Goal: Information Seeking & Learning: Compare options

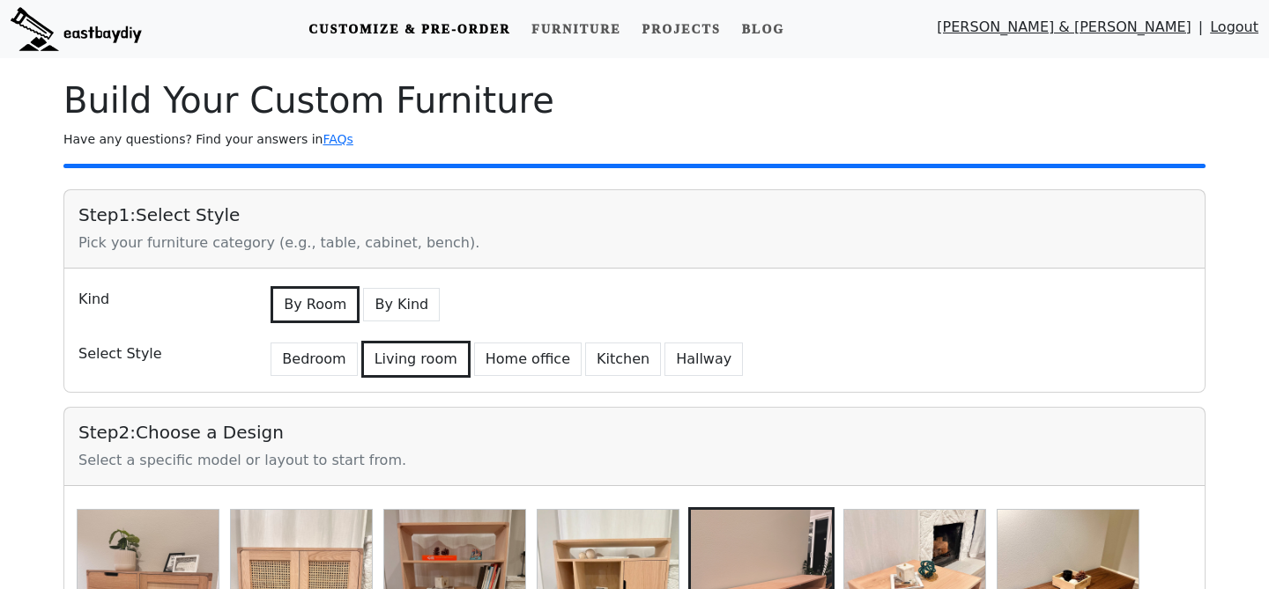
click at [105, 28] on img at bounding box center [76, 29] width 131 height 44
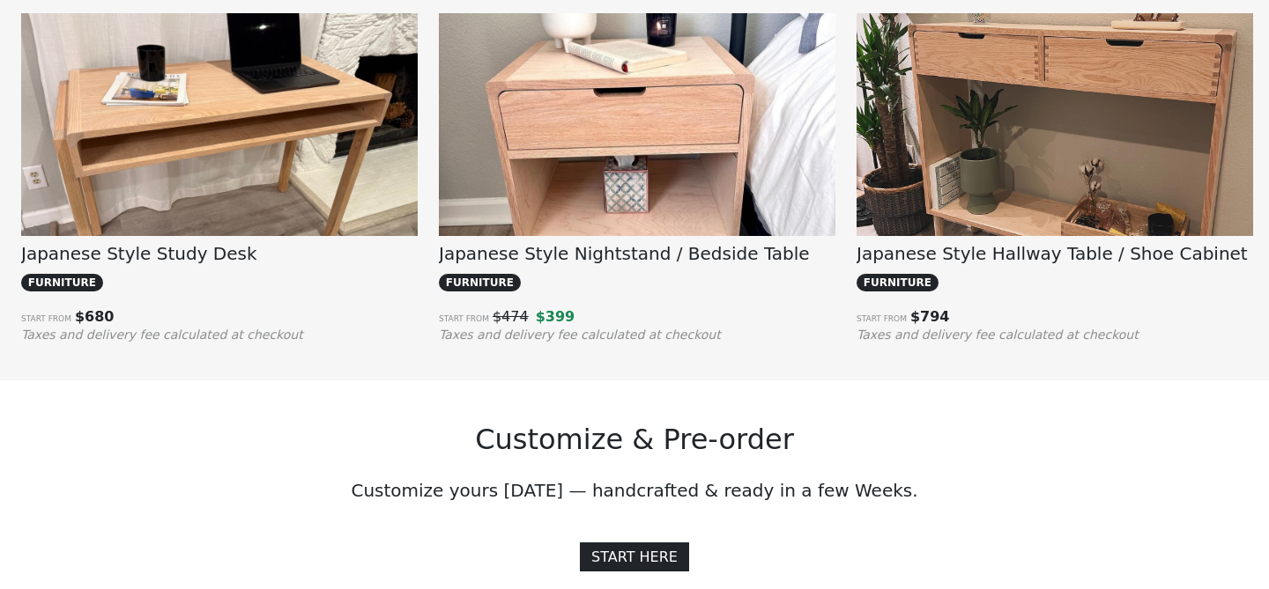
scroll to position [1328, 0]
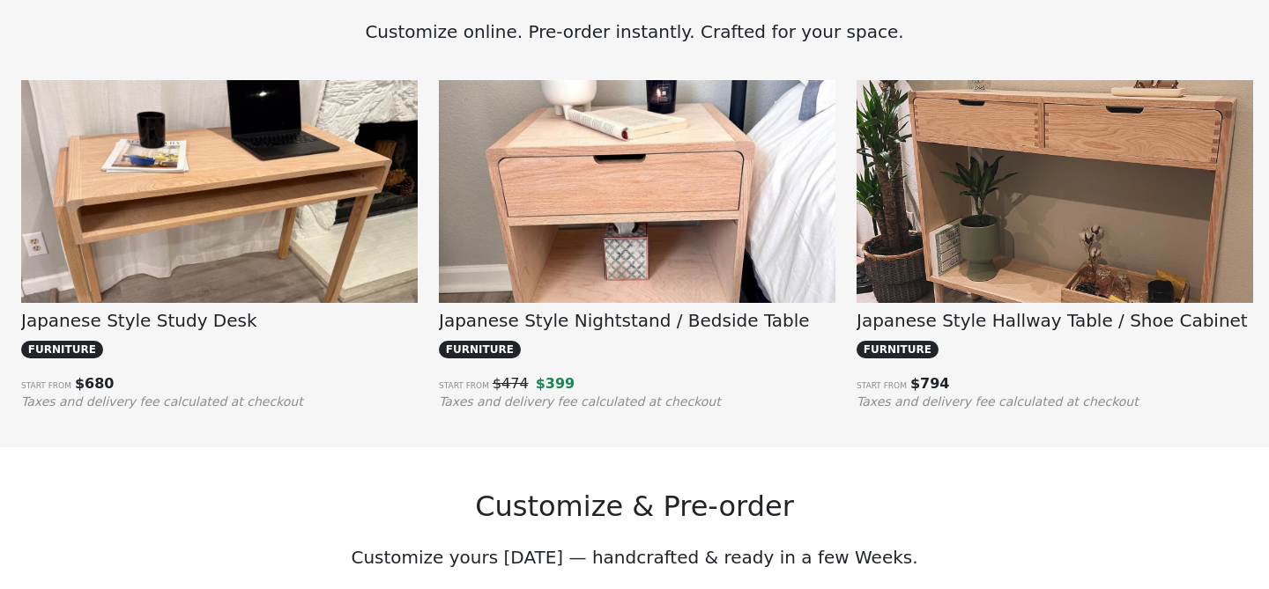
click at [211, 226] on img at bounding box center [219, 229] width 396 height 298
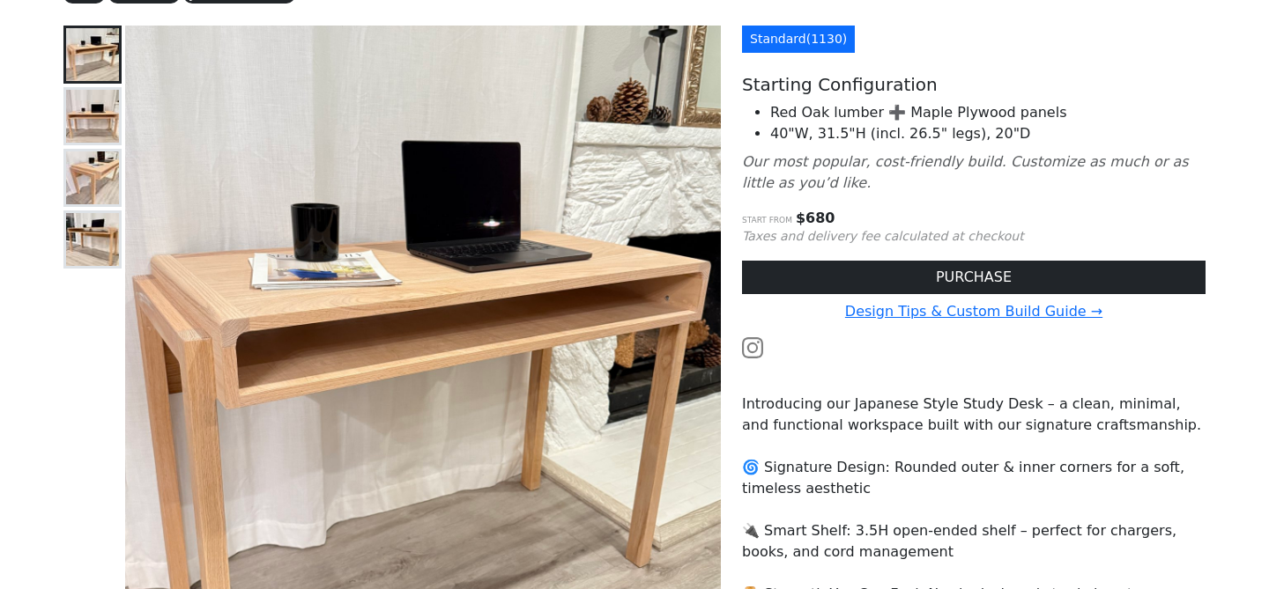
scroll to position [211, 0]
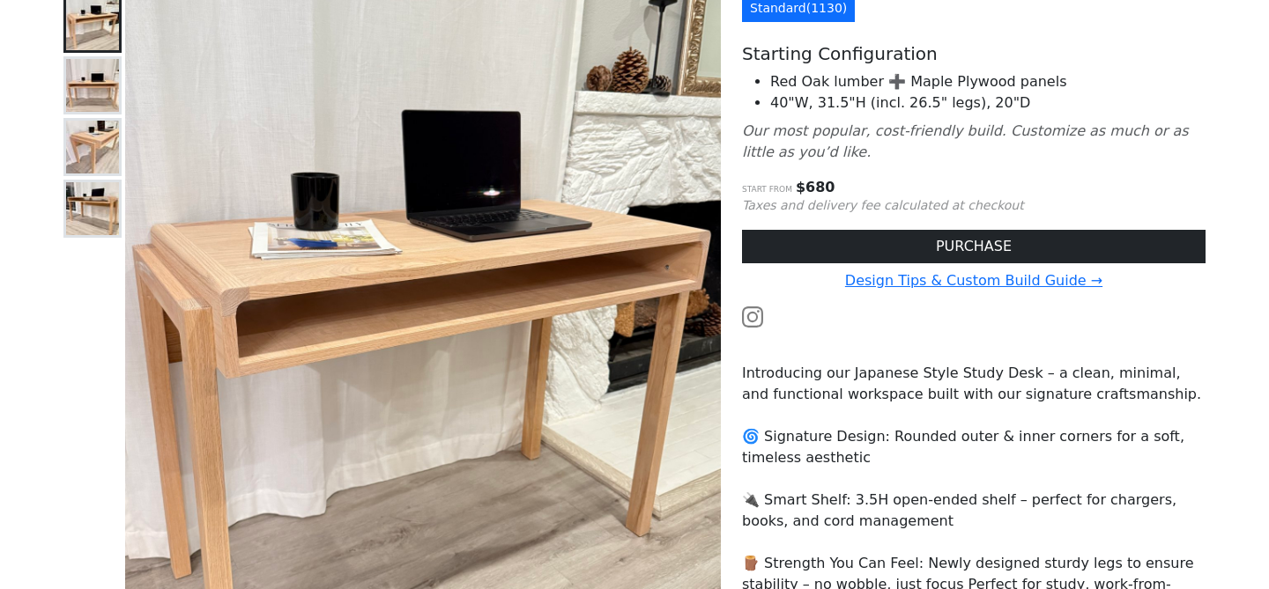
click at [84, 86] on img at bounding box center [92, 85] width 53 height 53
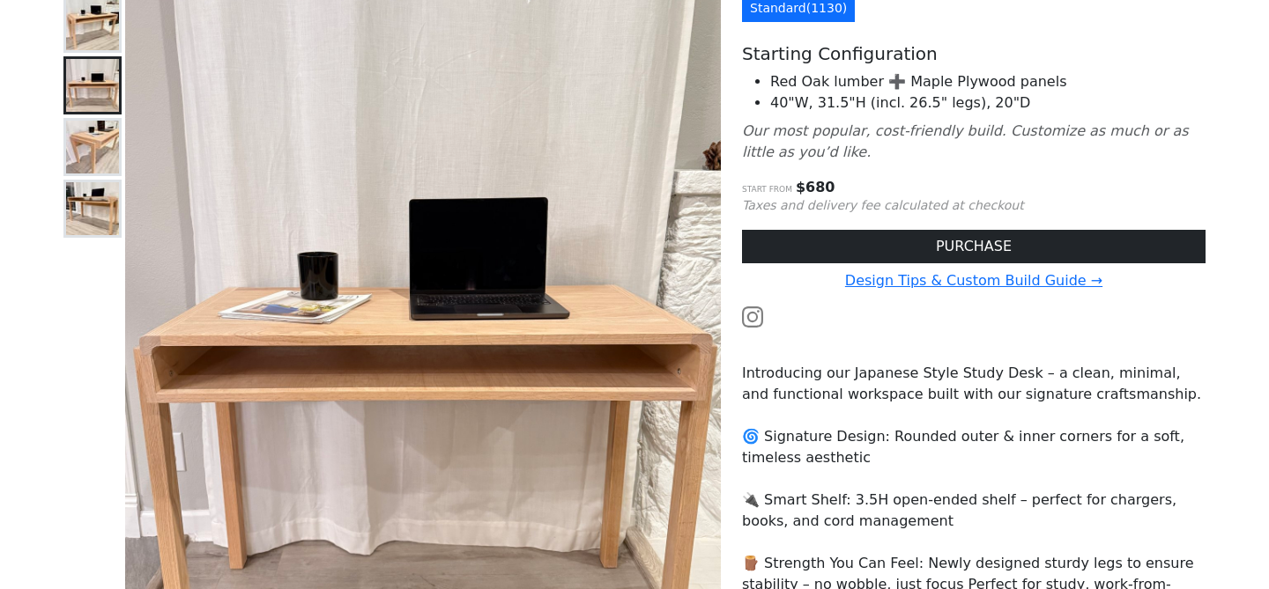
click at [85, 134] on img at bounding box center [92, 147] width 53 height 53
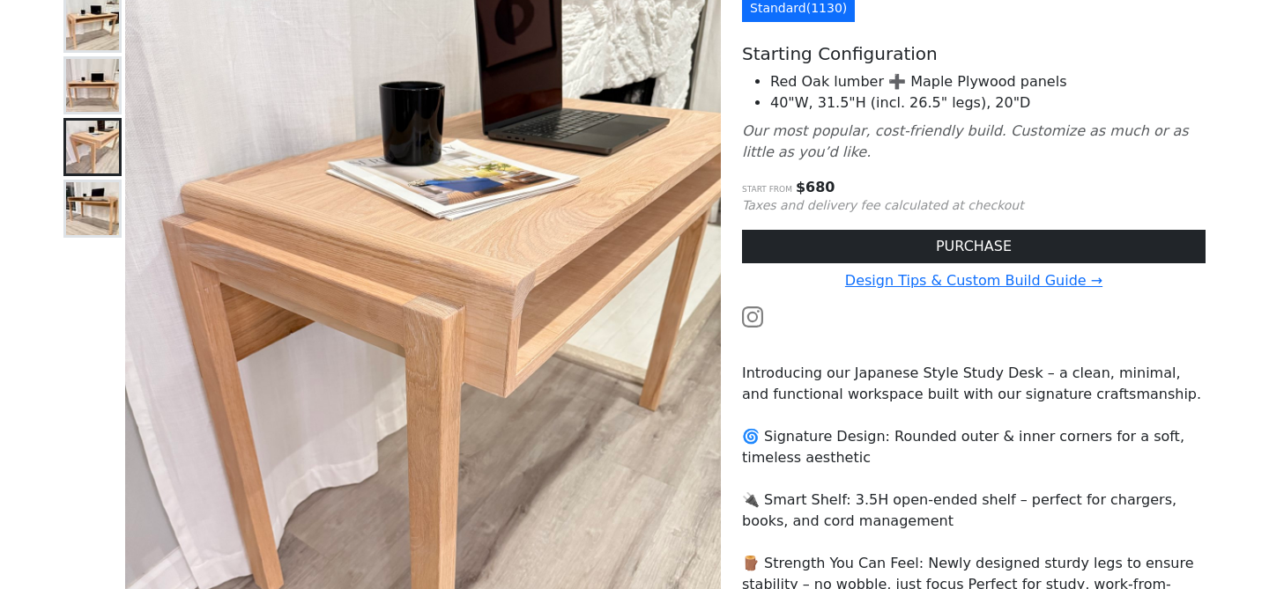
click at [84, 202] on img at bounding box center [92, 208] width 53 height 53
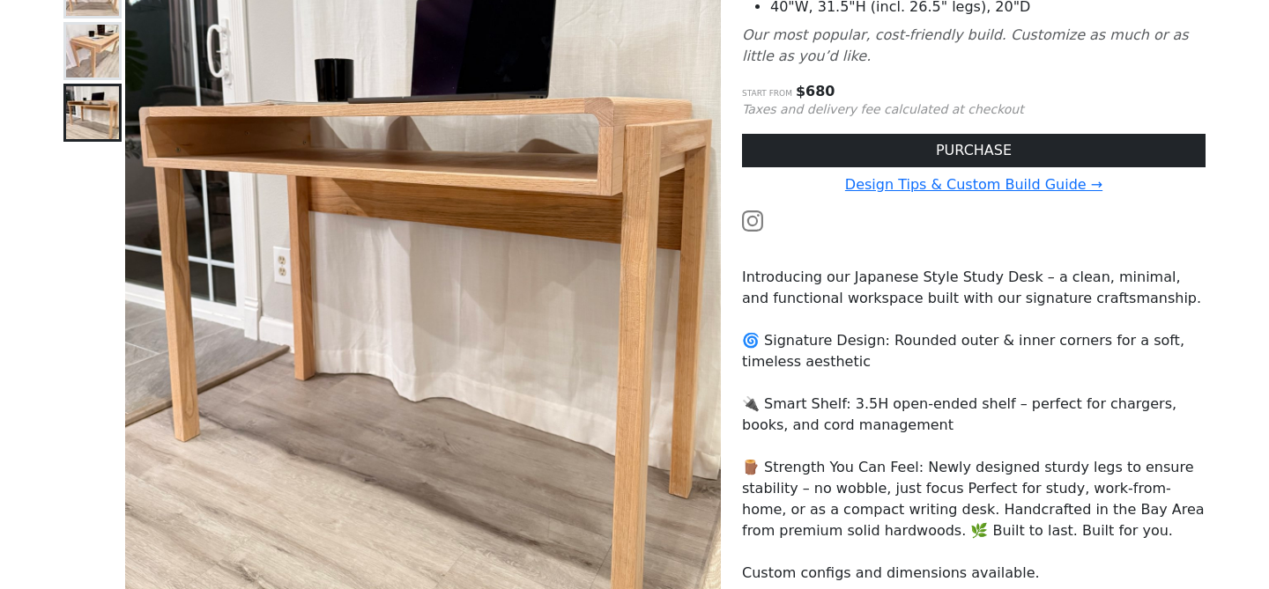
scroll to position [0, 0]
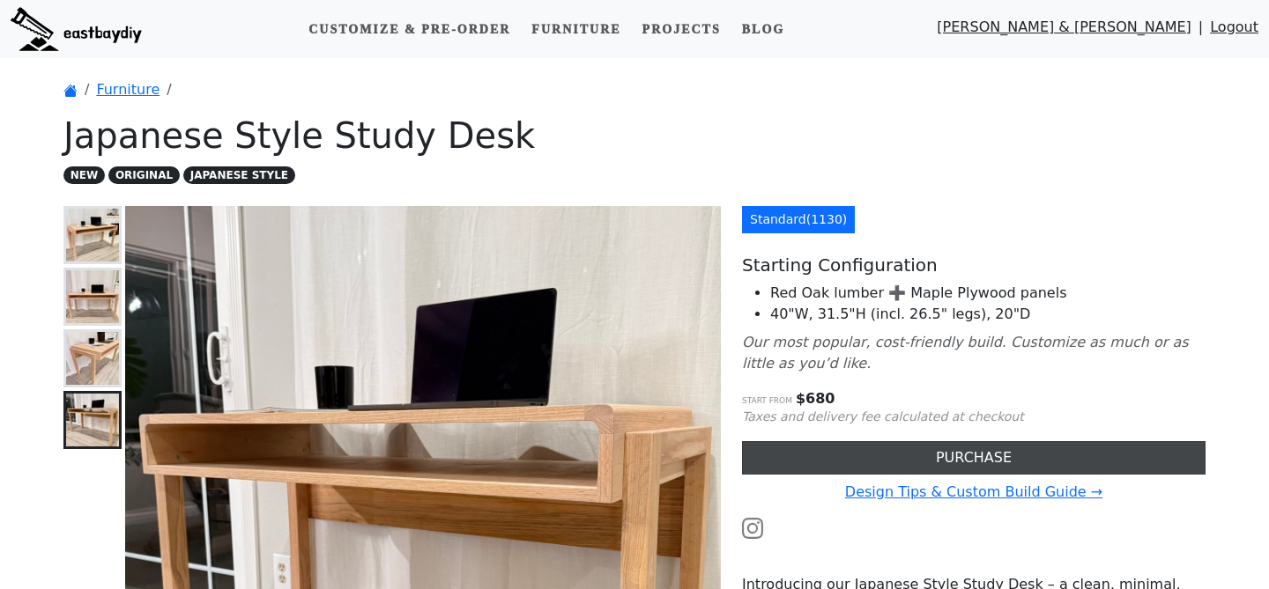
click at [841, 462] on button "PURCHASE" at bounding box center [973, 457] width 463 height 33
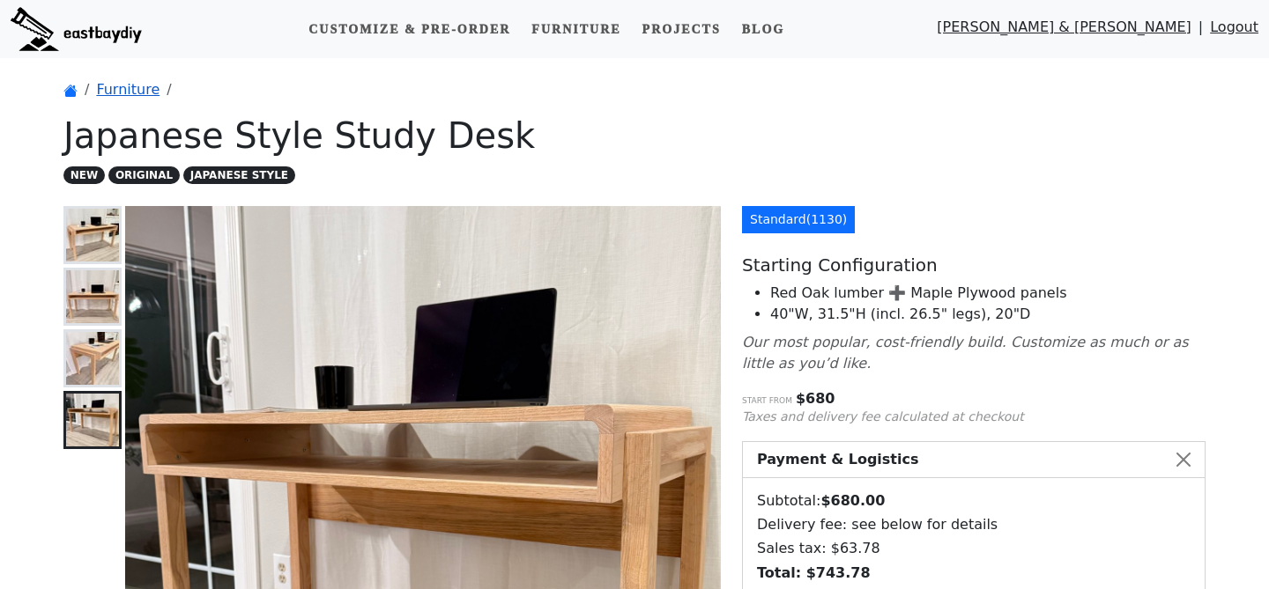
click at [132, 91] on link "Furniture" at bounding box center [127, 89] width 63 height 17
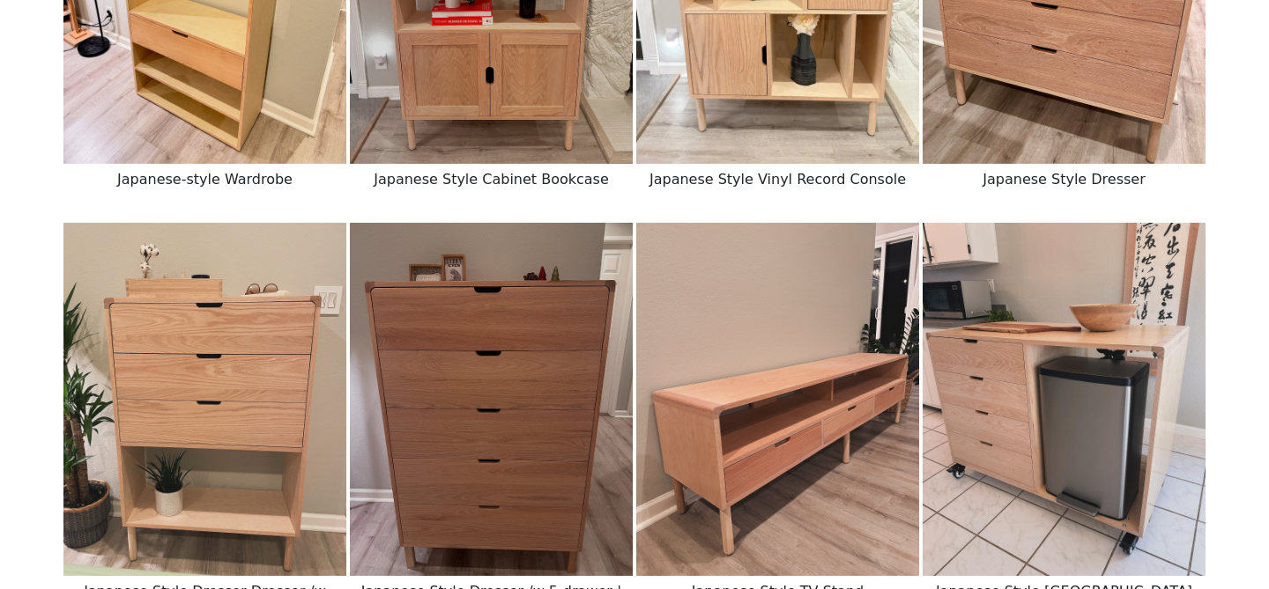
scroll to position [1355, 0]
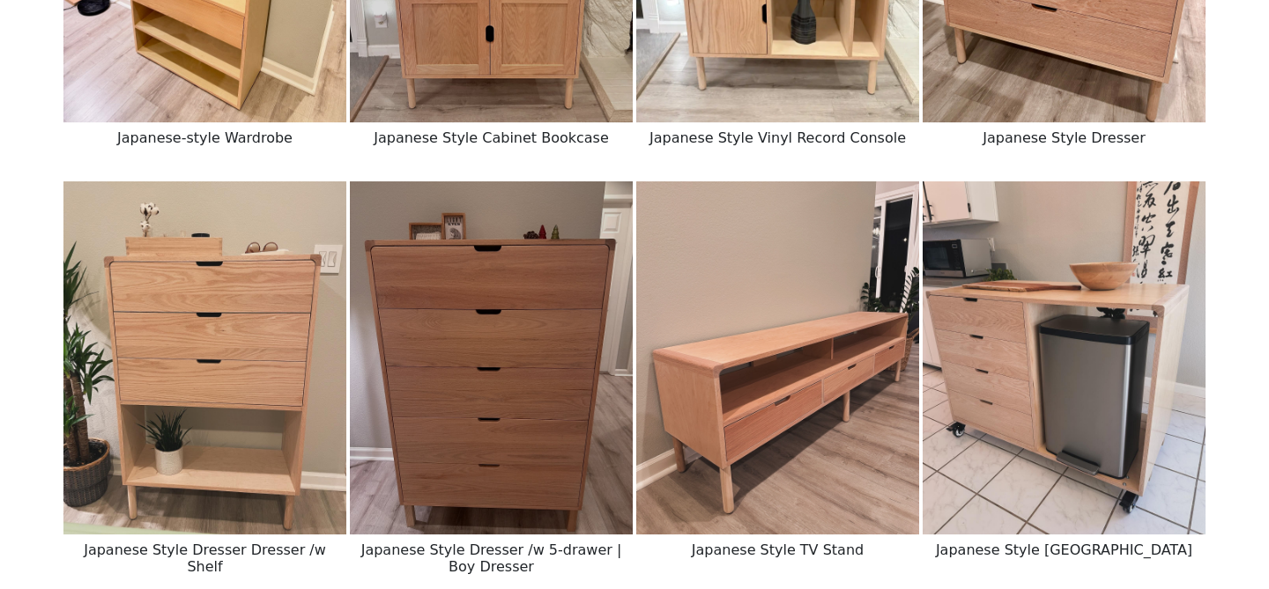
click at [802, 315] on img at bounding box center [777, 358] width 283 height 353
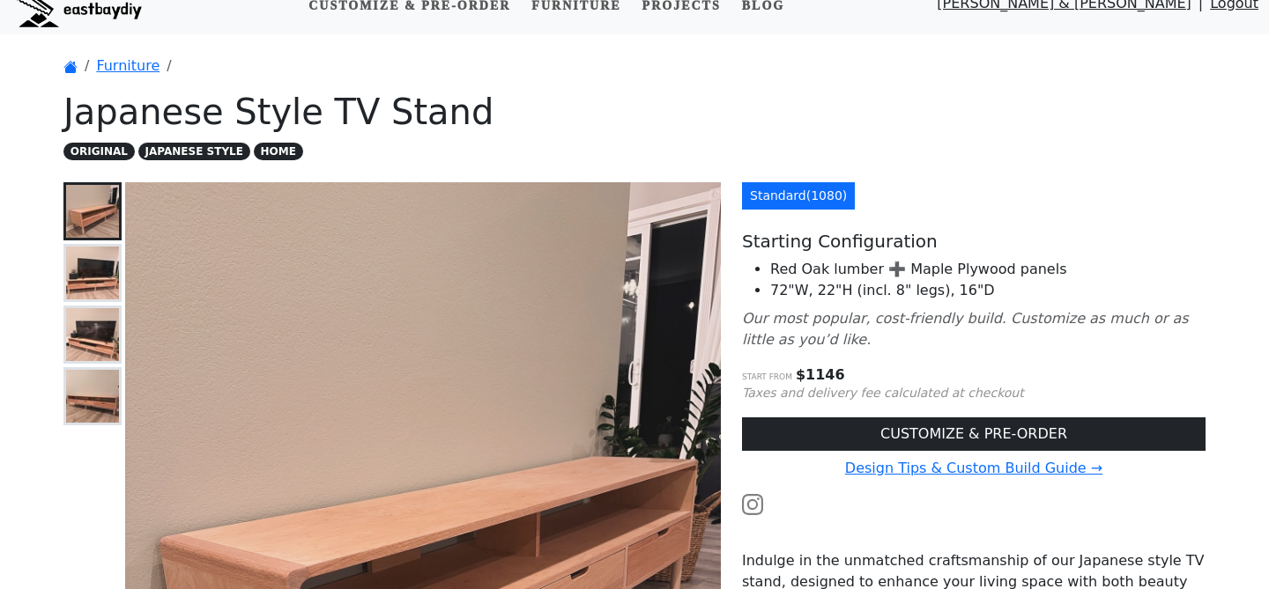
scroll to position [32, 0]
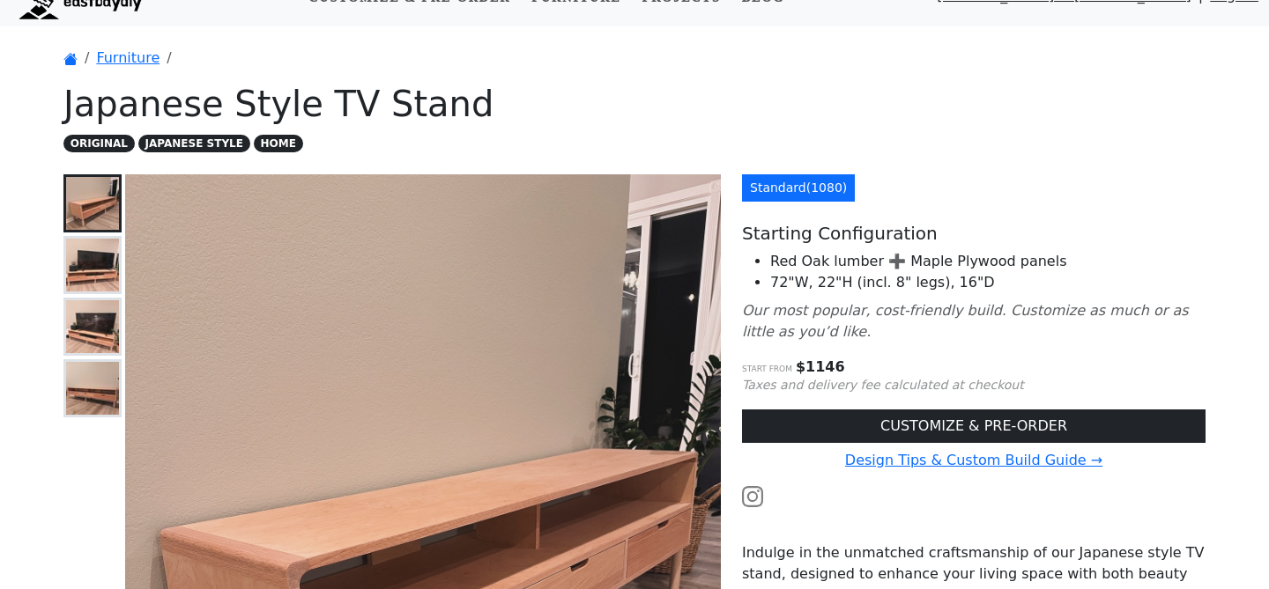
click at [92, 271] on img at bounding box center [92, 265] width 53 height 53
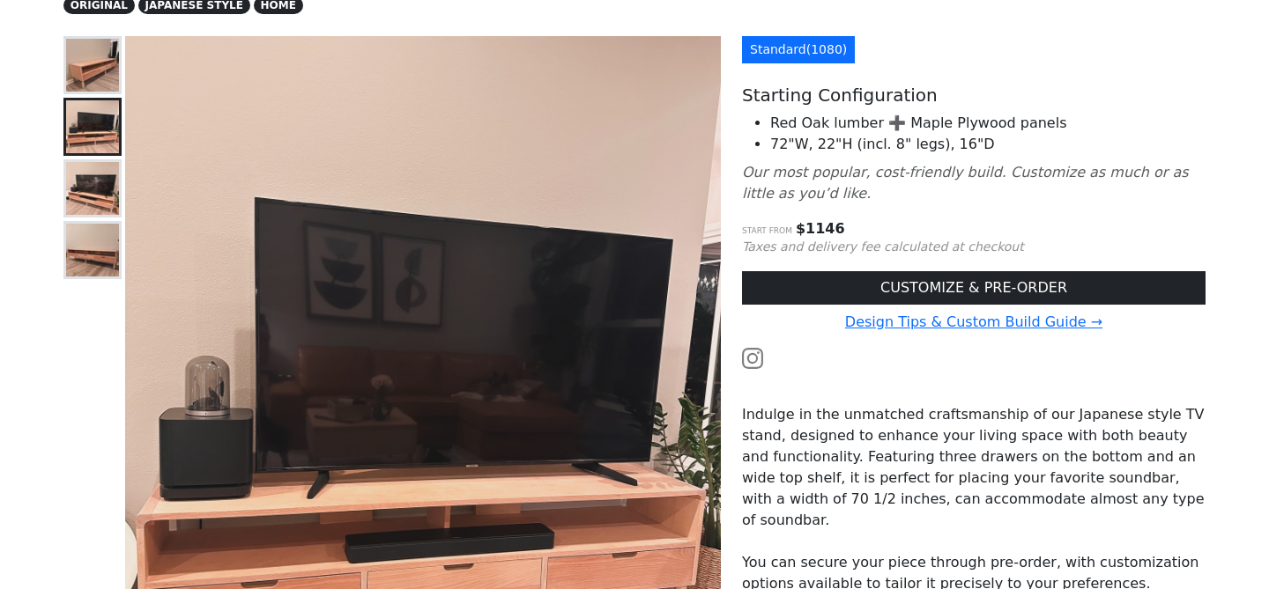
scroll to position [143, 0]
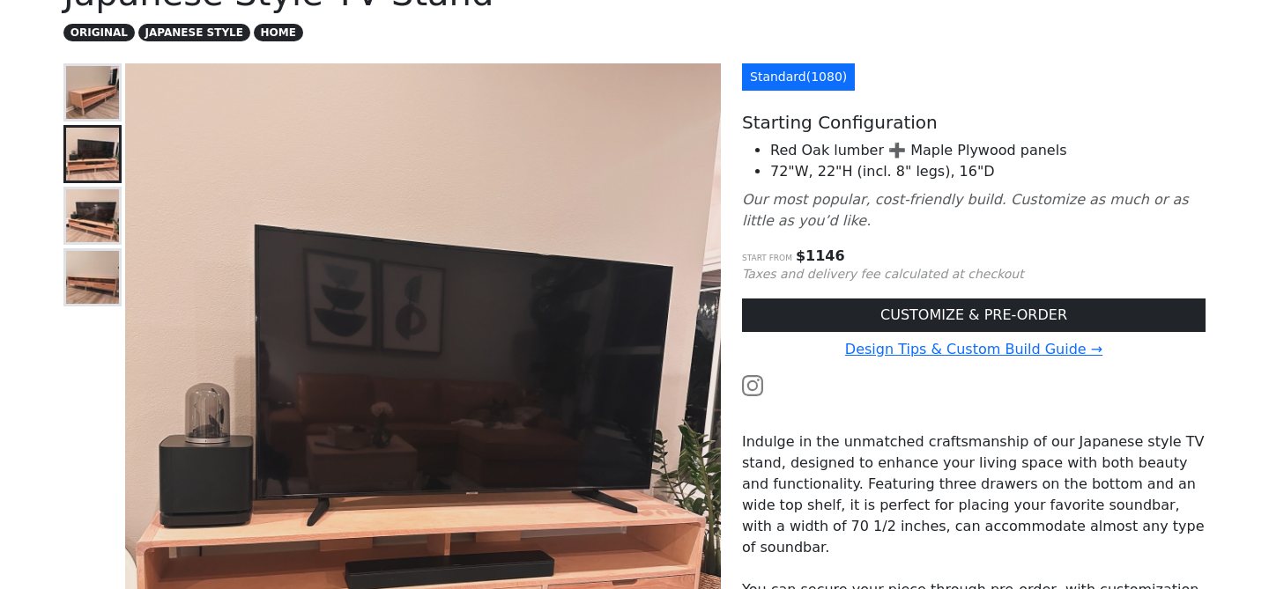
click at [91, 204] on img at bounding box center [92, 215] width 53 height 53
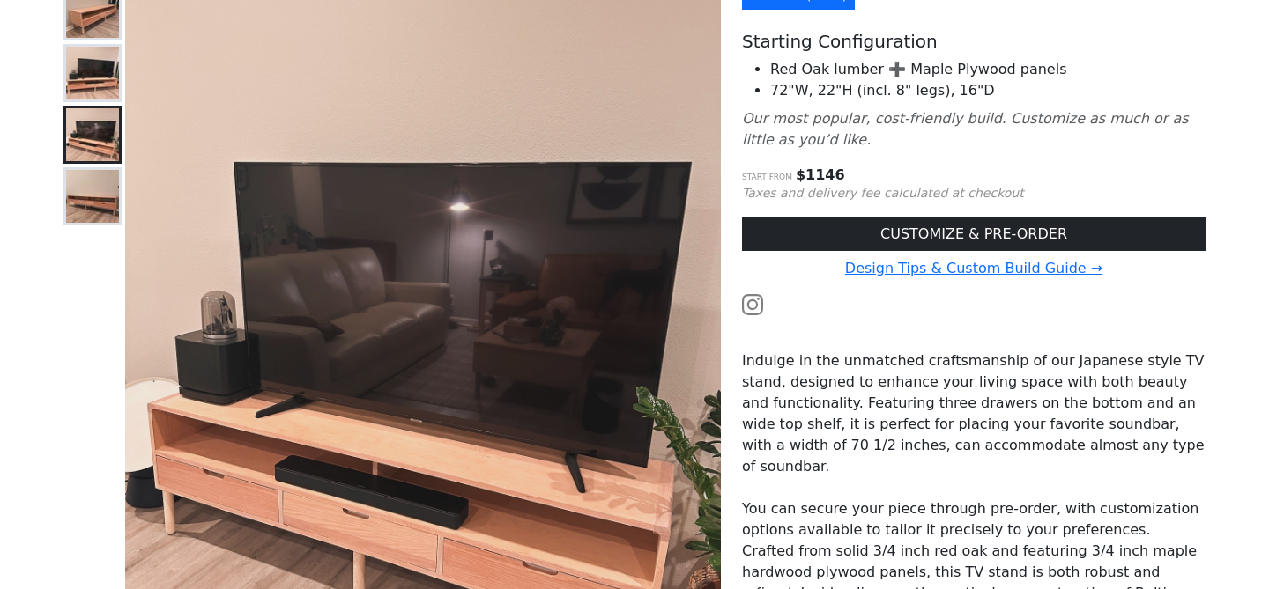
scroll to position [253, 0]
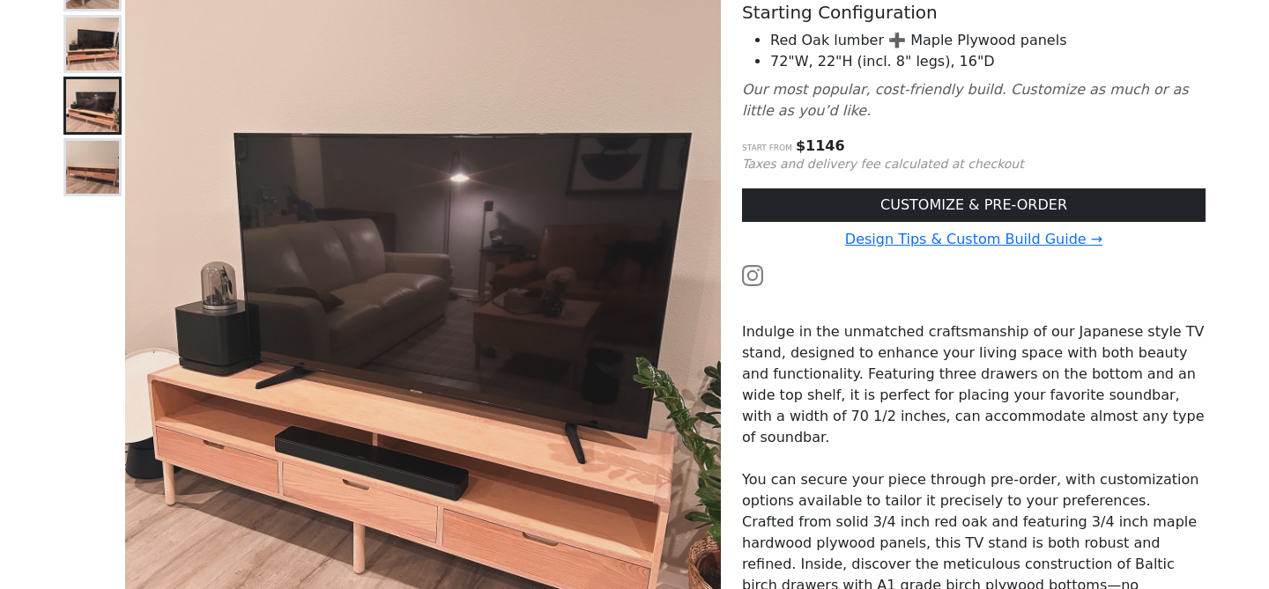
click at [85, 164] on img at bounding box center [92, 167] width 53 height 53
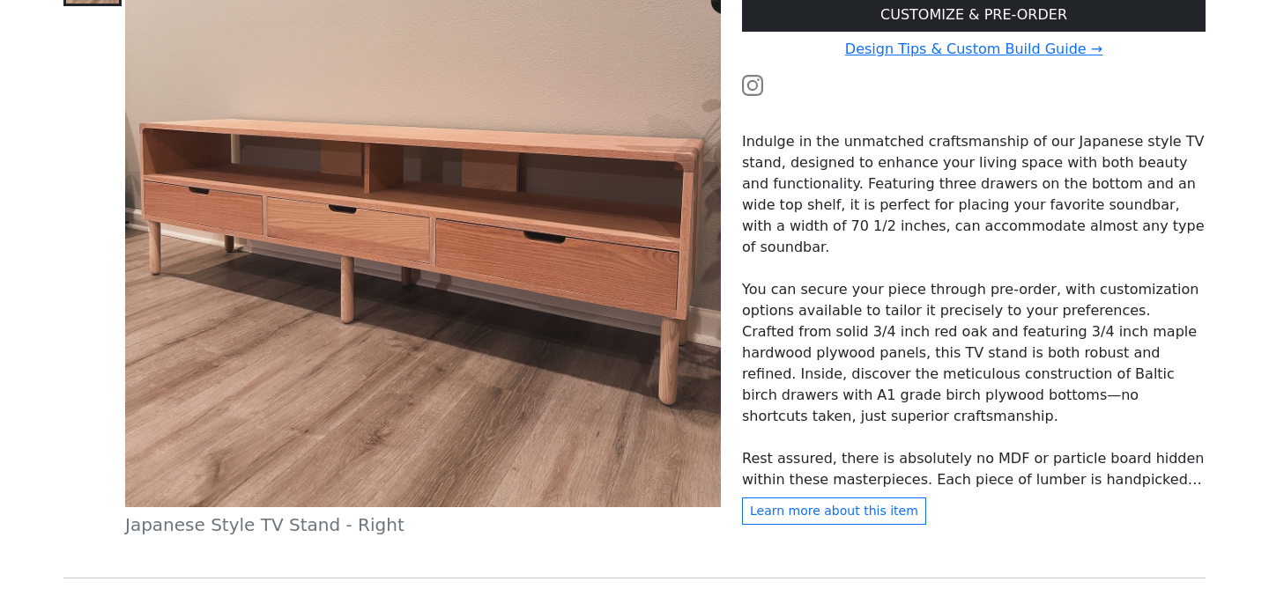
scroll to position [587, 0]
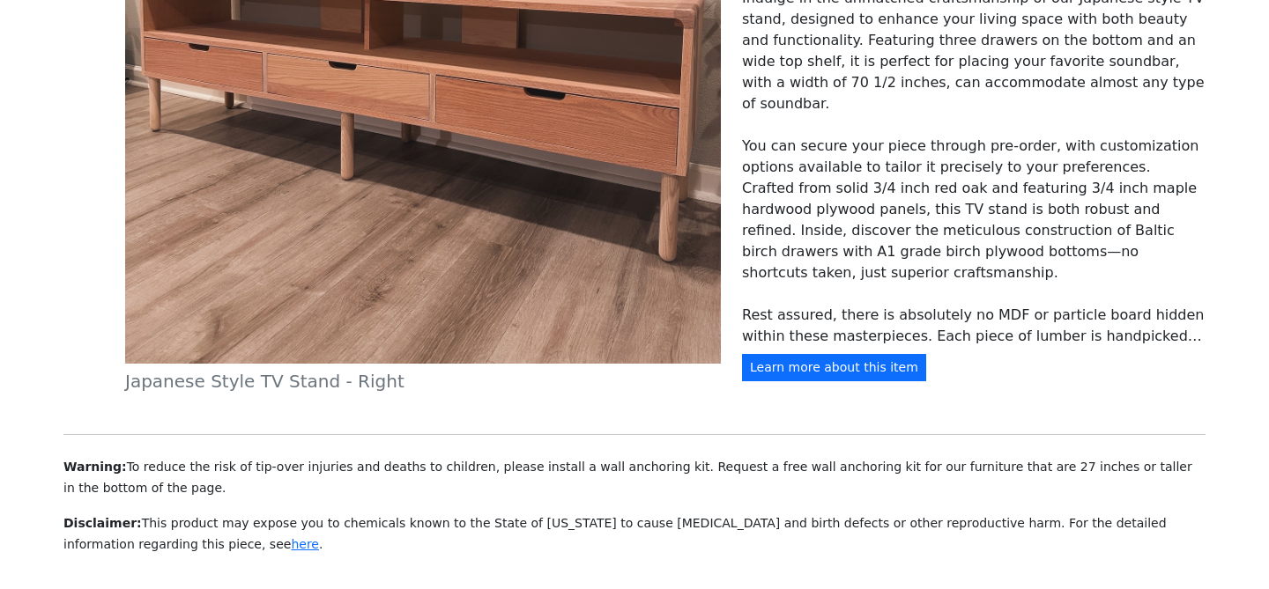
click at [872, 369] on button "Learn more about this item" at bounding box center [834, 367] width 184 height 27
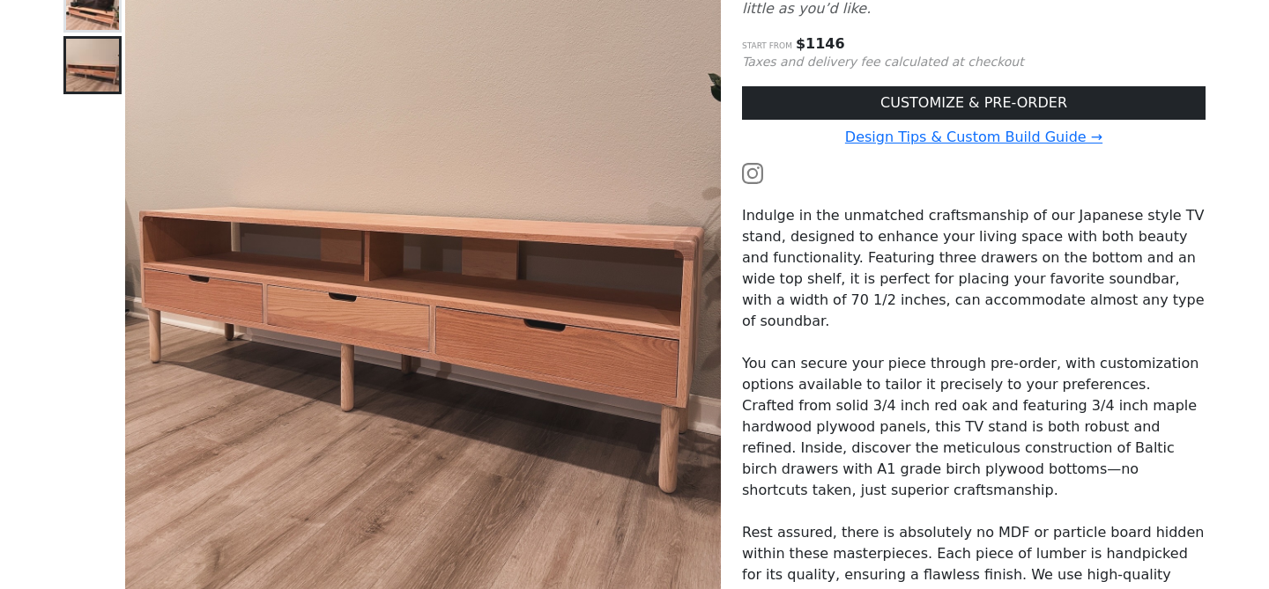
scroll to position [199, 0]
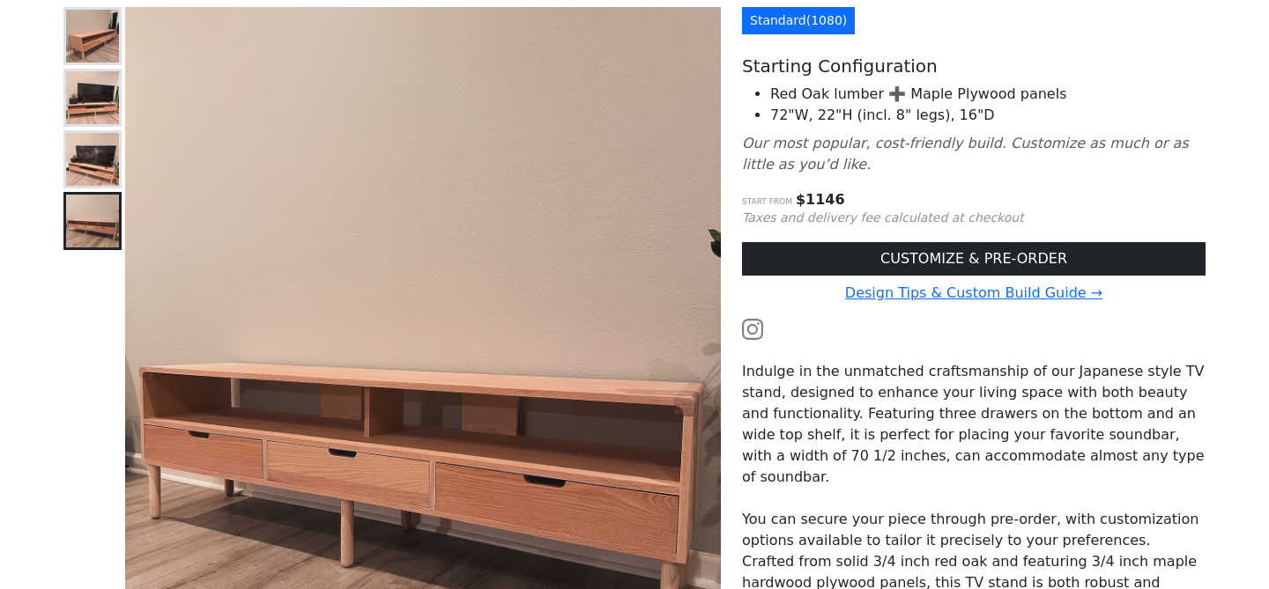
click at [90, 143] on img at bounding box center [92, 159] width 53 height 53
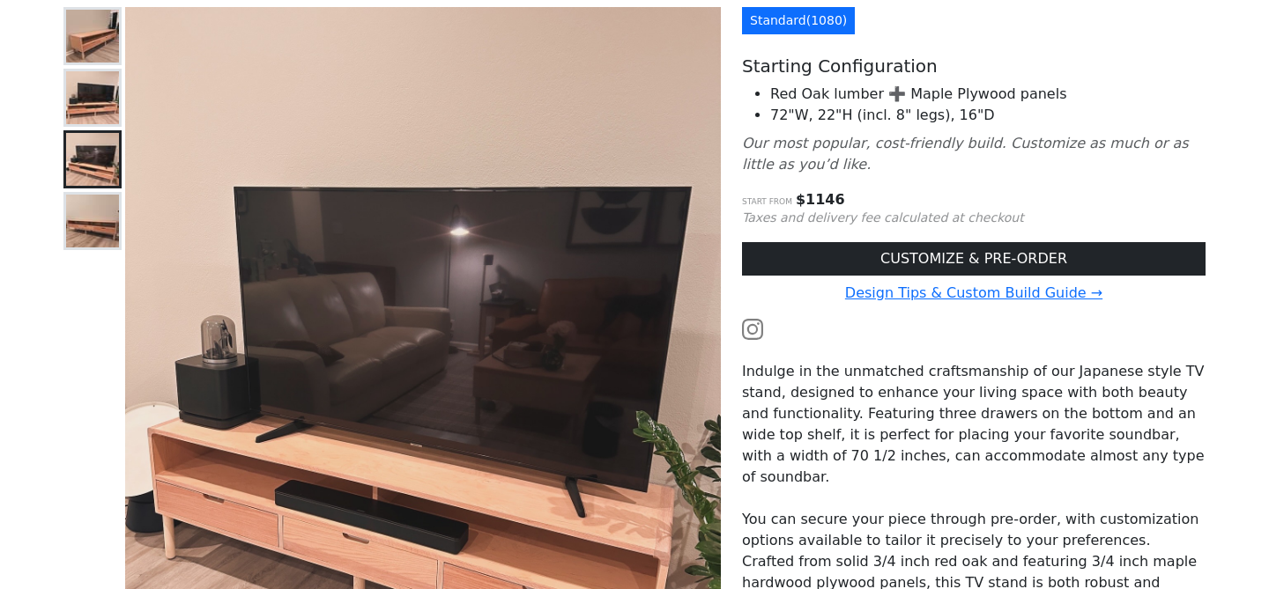
click at [92, 102] on img at bounding box center [92, 97] width 53 height 53
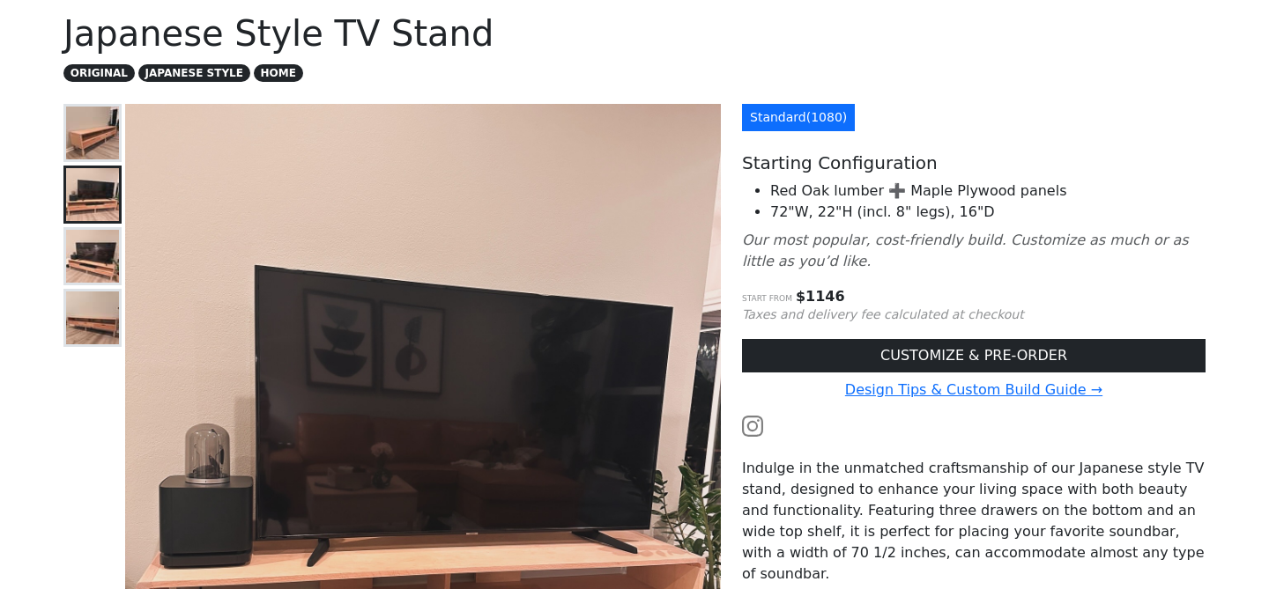
scroll to position [76, 0]
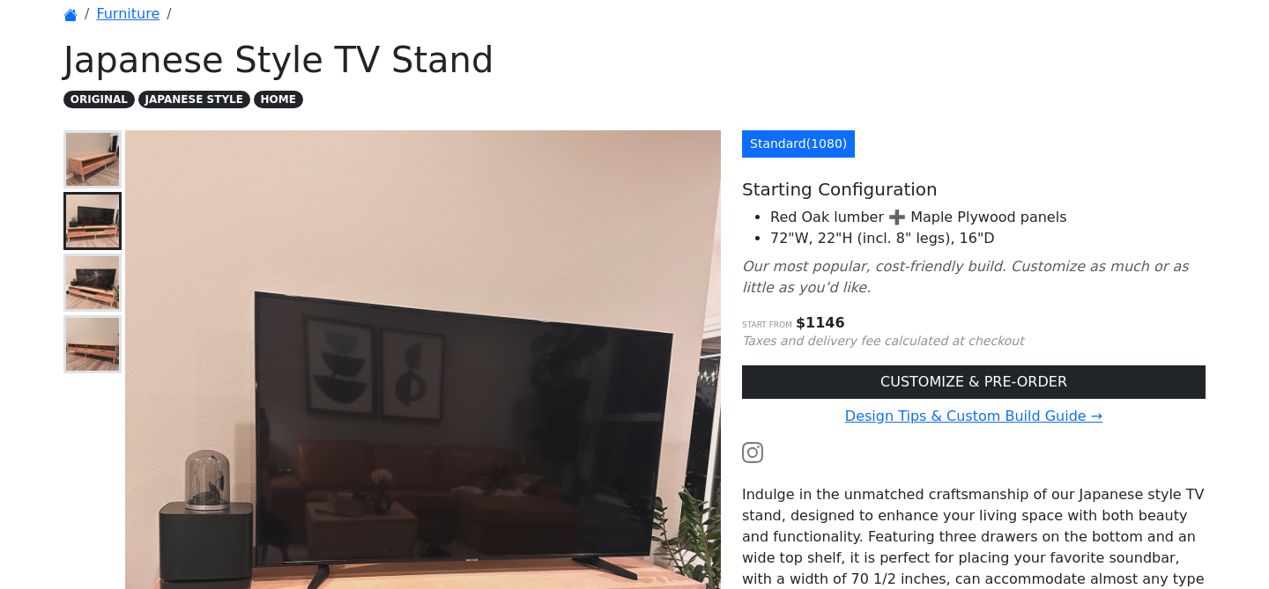
click at [95, 163] on img at bounding box center [92, 159] width 53 height 53
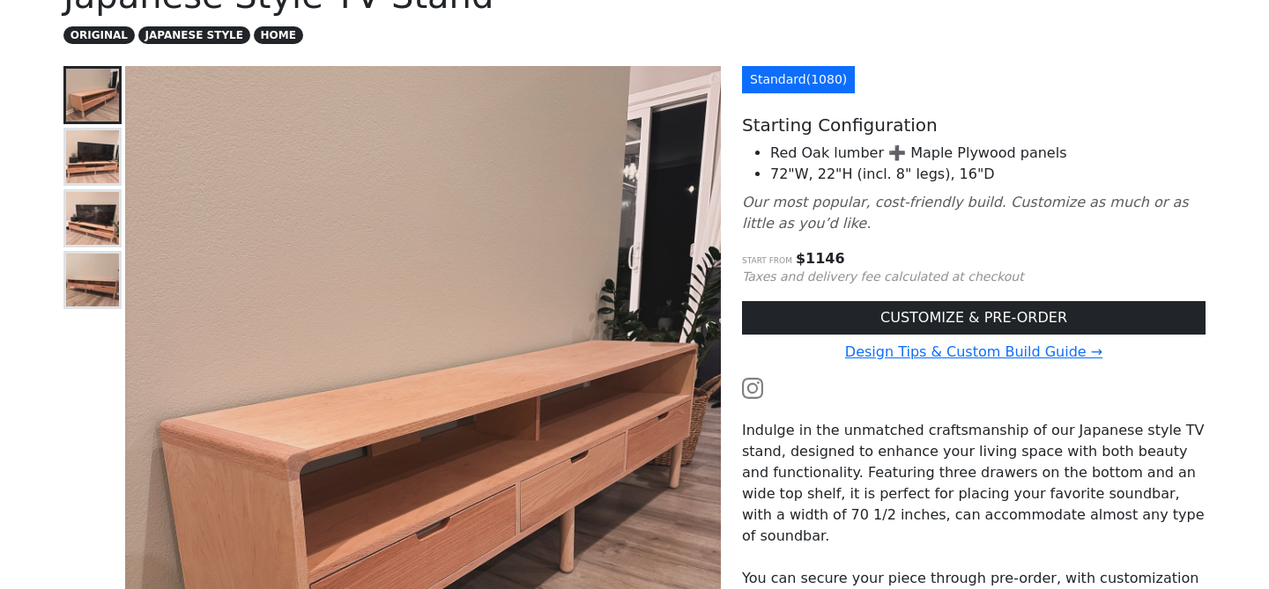
scroll to position [95, 0]
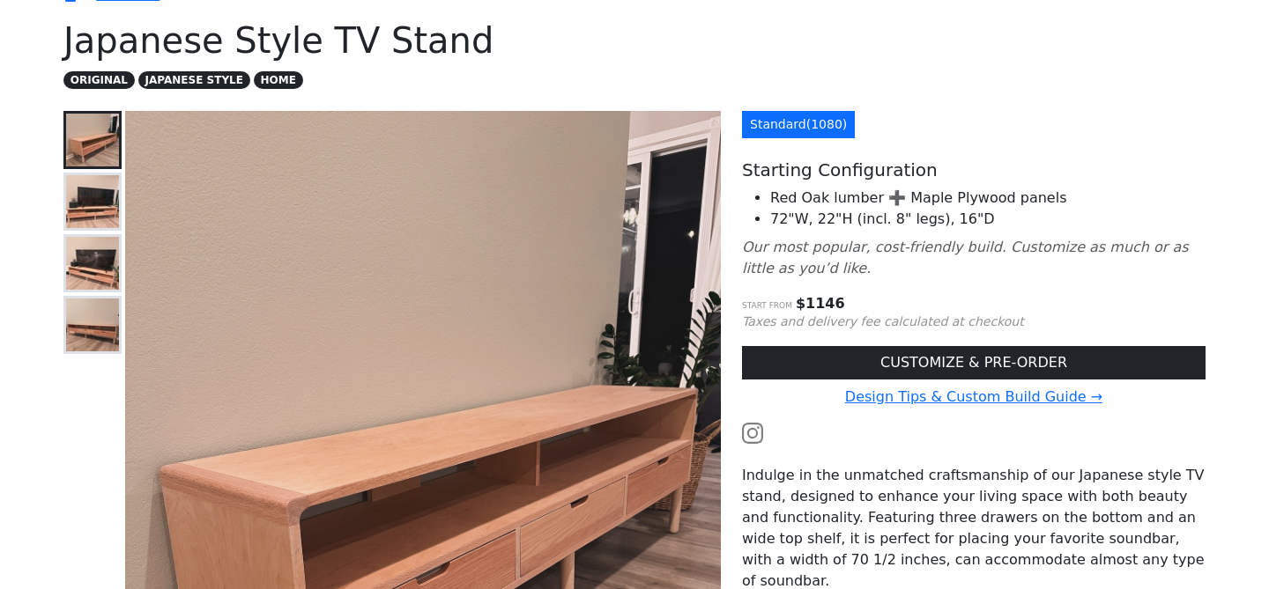
click at [92, 194] on img at bounding box center [92, 201] width 53 height 53
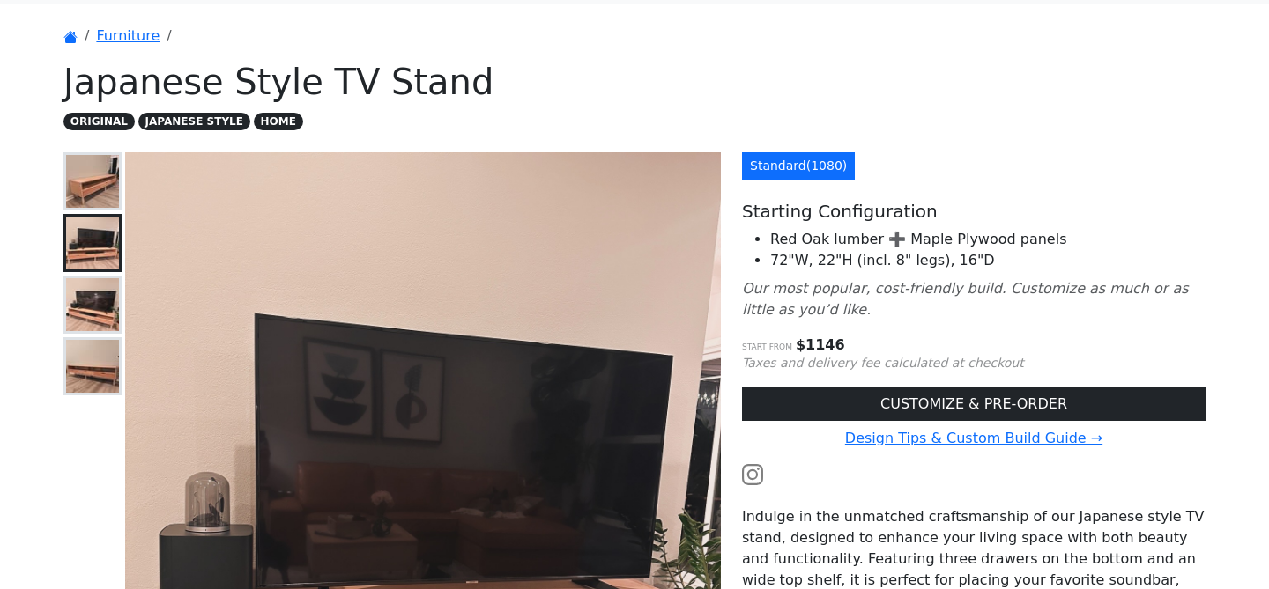
scroll to position [0, 0]
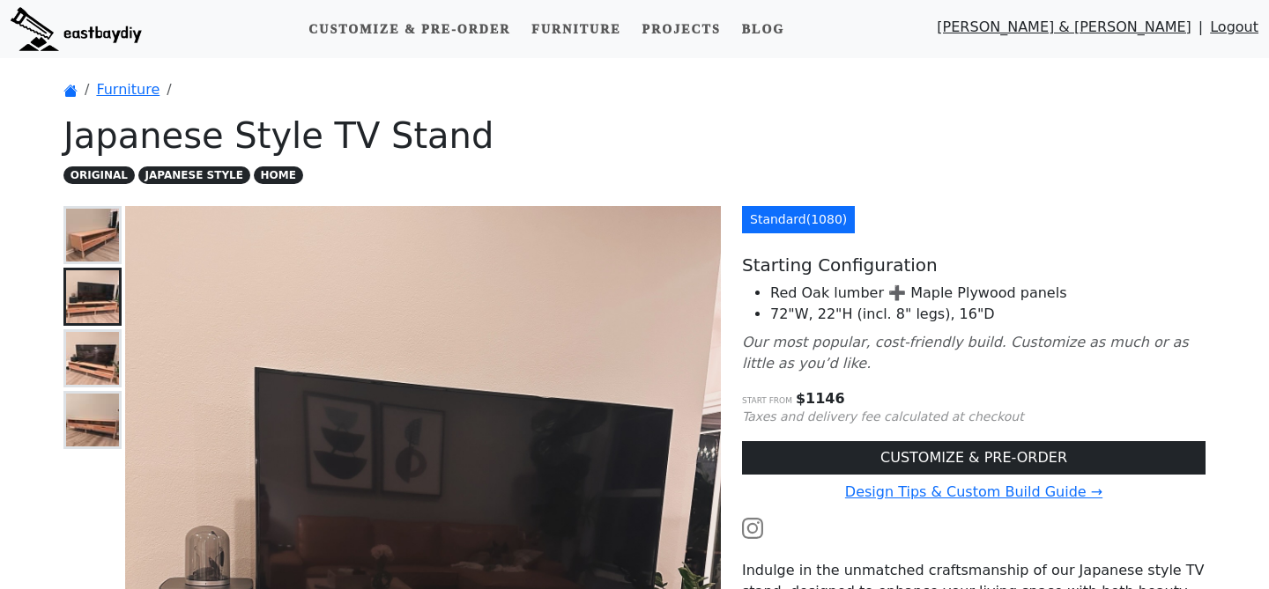
click at [84, 364] on img at bounding box center [92, 358] width 53 height 53
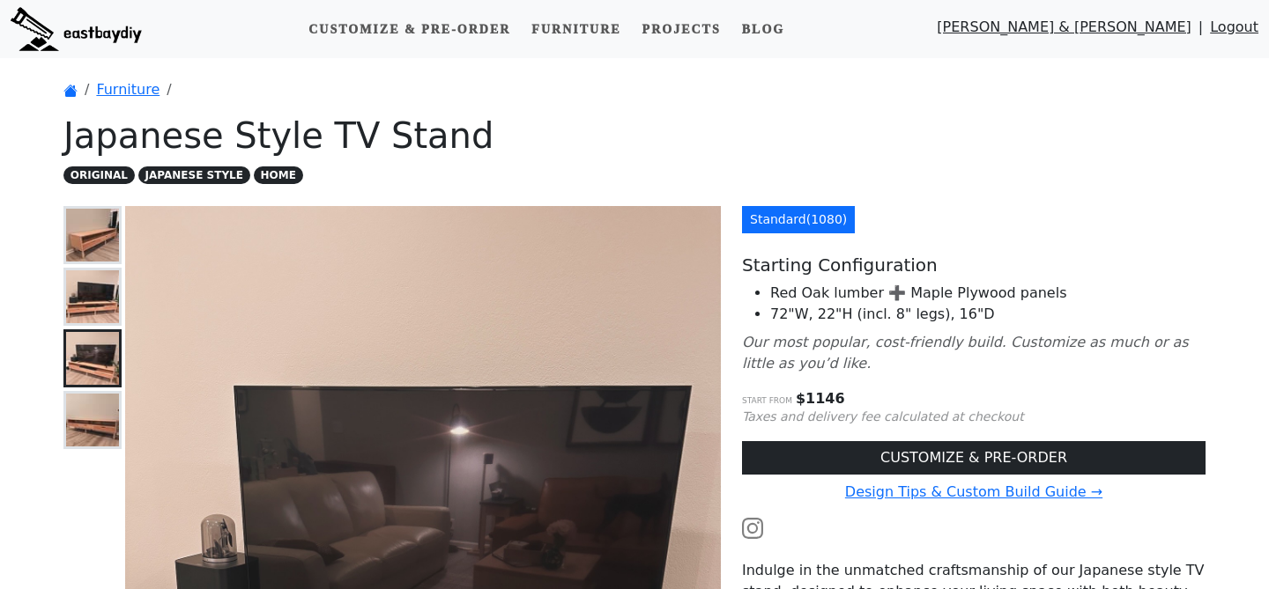
click at [85, 416] on img at bounding box center [92, 420] width 53 height 53
